Goal: Check status: Check status

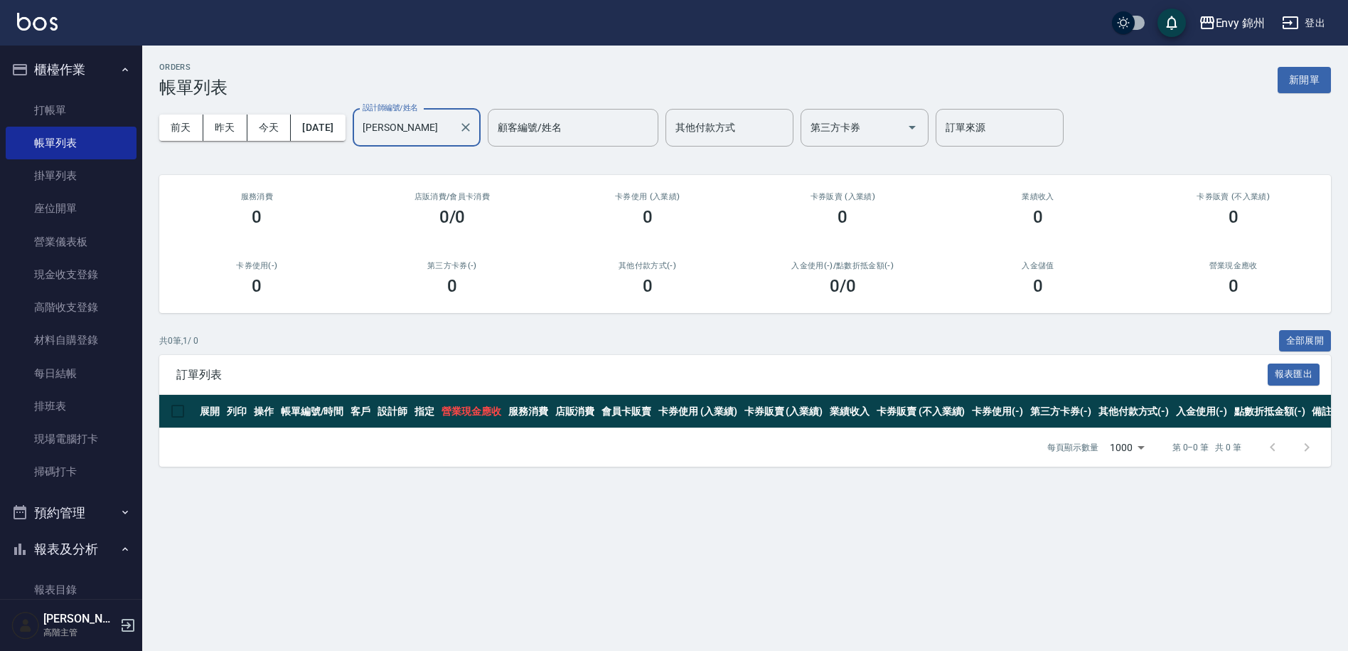
scroll to position [132, 0]
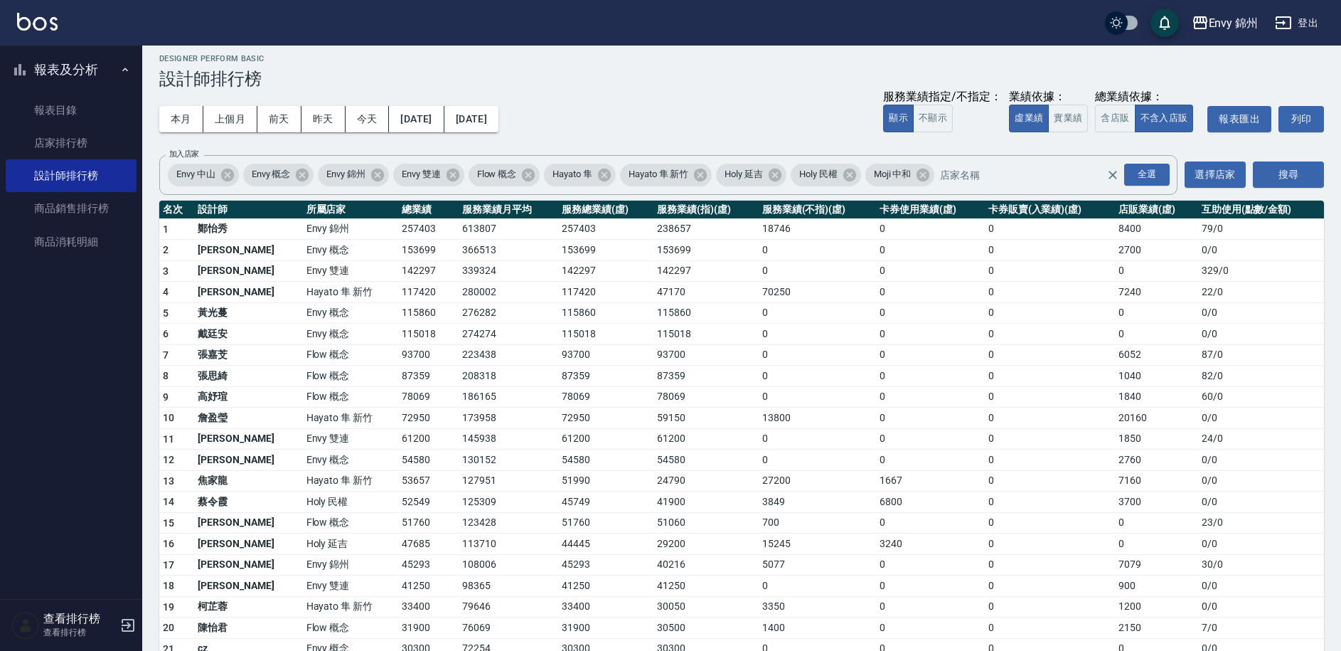
scroll to position [18, 0]
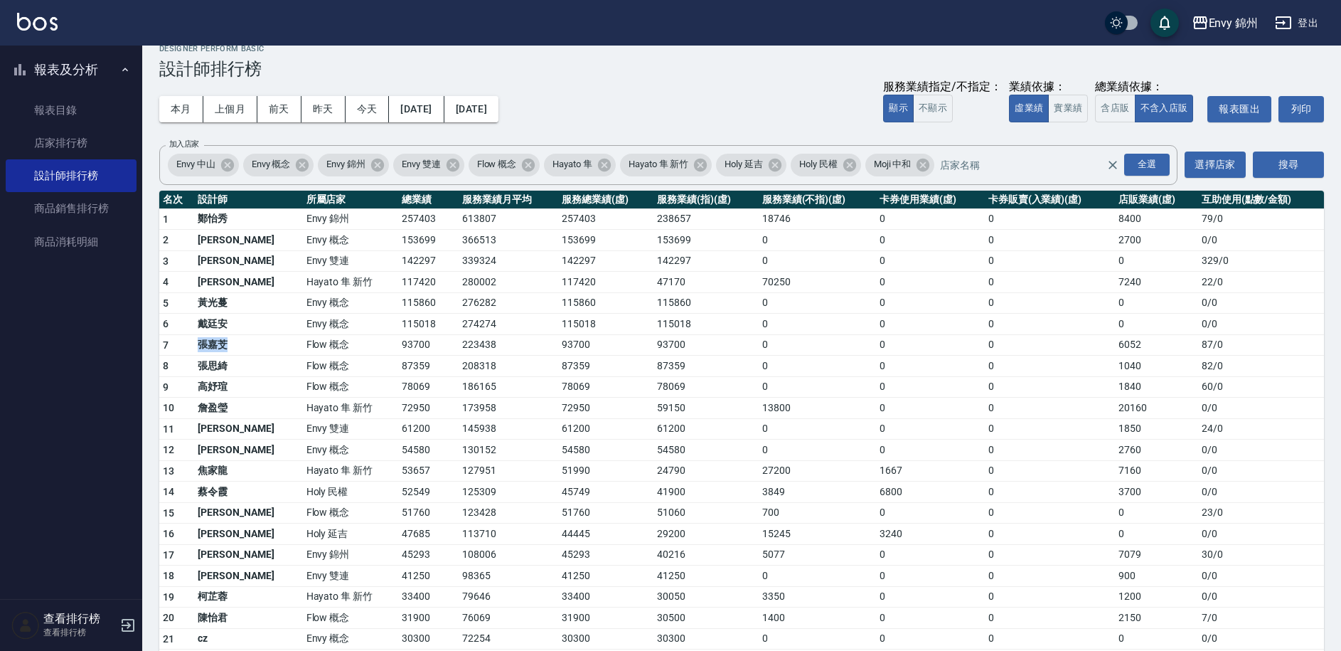
drag, startPoint x: 201, startPoint y: 346, endPoint x: 232, endPoint y: 349, distance: 31.4
click at [232, 349] on td "張嘉芠" at bounding box center [248, 344] width 108 height 21
drag, startPoint x: 281, startPoint y: 426, endPoint x: 307, endPoint y: 430, distance: 26.0
click at [307, 430] on td "Envy 雙連" at bounding box center [350, 428] width 95 height 21
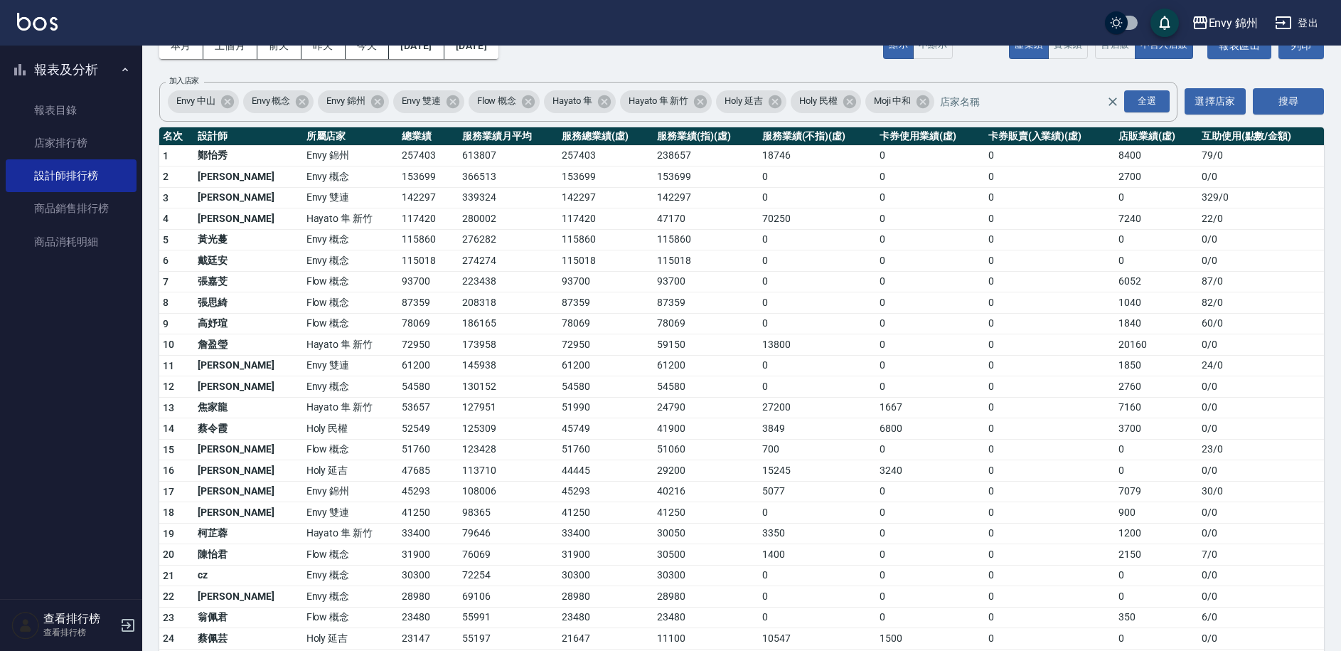
scroll to position [0, 0]
